Goal: Task Accomplishment & Management: Manage account settings

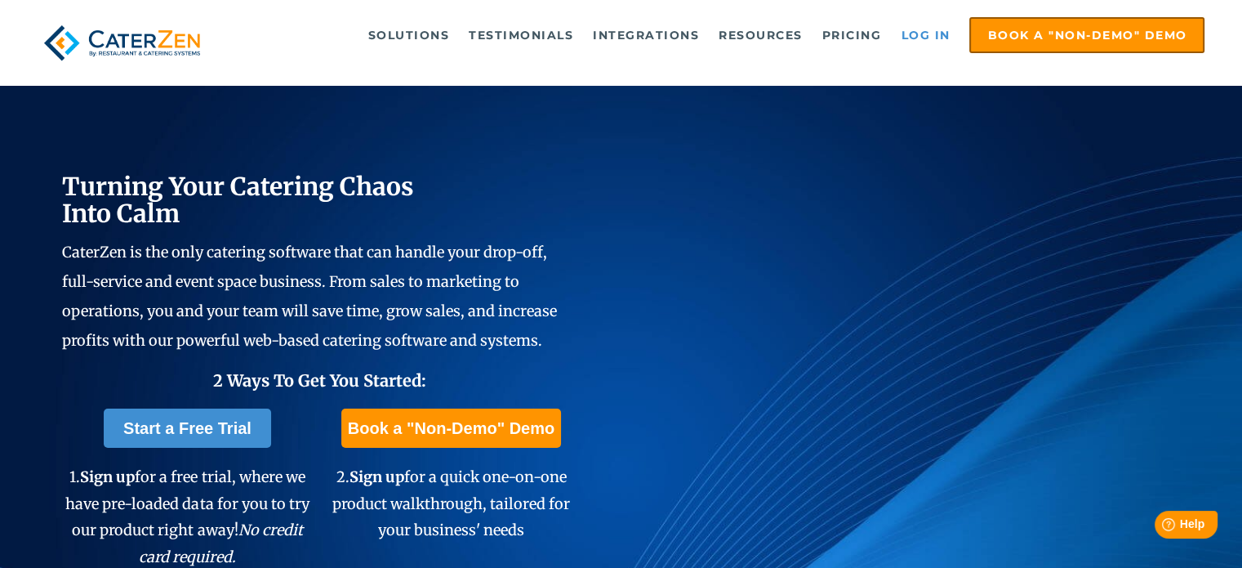
click at [922, 29] on link "Log in" at bounding box center [925, 35] width 65 height 33
click at [928, 36] on link "Log in" at bounding box center [925, 35] width 65 height 33
click at [914, 33] on link "Log in" at bounding box center [925, 35] width 65 height 33
click at [922, 35] on link "Log in" at bounding box center [925, 35] width 65 height 33
